Goal: Task Accomplishment & Management: Manage account settings

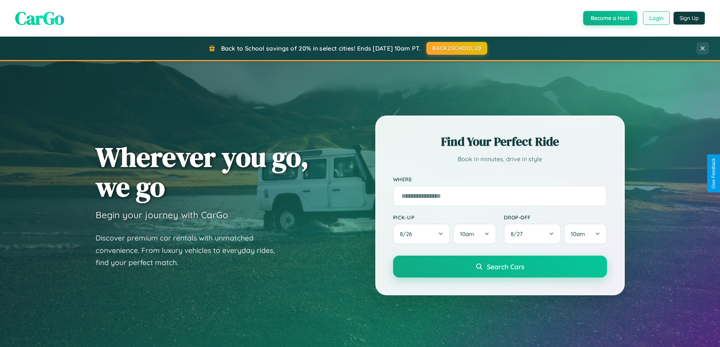
click at [656, 18] on button "Login" at bounding box center [656, 18] width 27 height 14
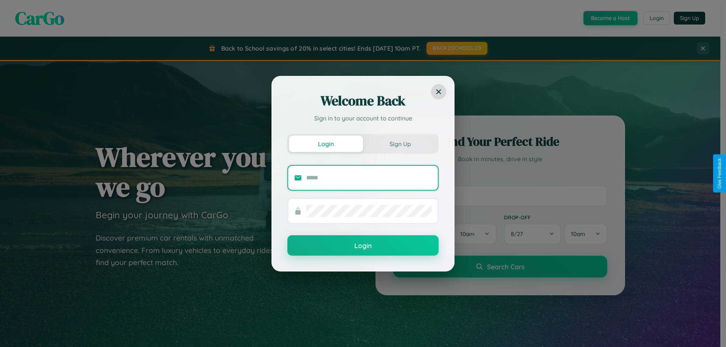
click at [369, 178] on input "text" at bounding box center [368, 178] width 125 height 12
type input "**********"
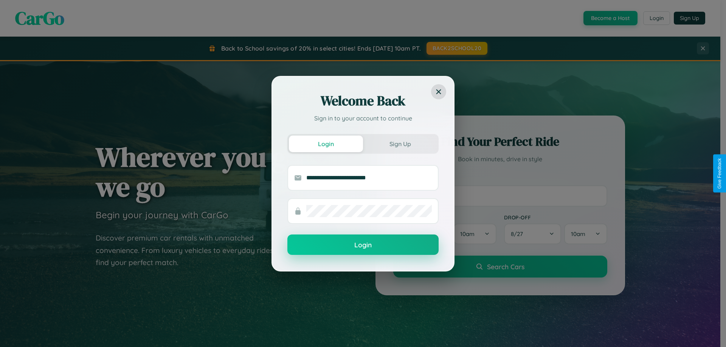
click at [363, 245] on button "Login" at bounding box center [362, 245] width 151 height 20
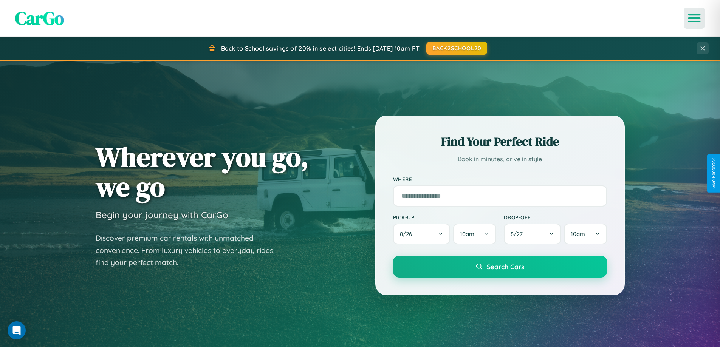
click at [694, 18] on icon "Open menu" at bounding box center [694, 18] width 11 height 7
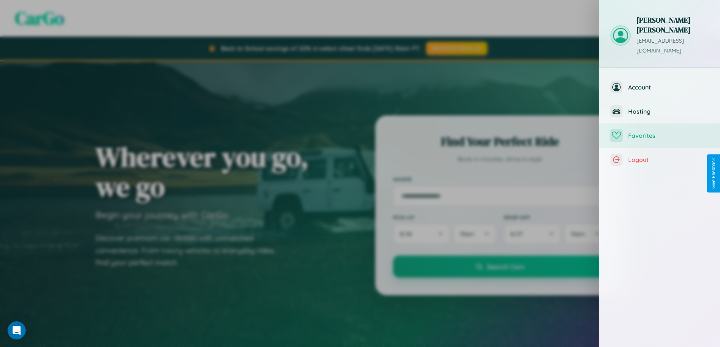
click at [660, 132] on span "Favorites" at bounding box center [668, 136] width 81 height 8
